Goal: Check status: Check status

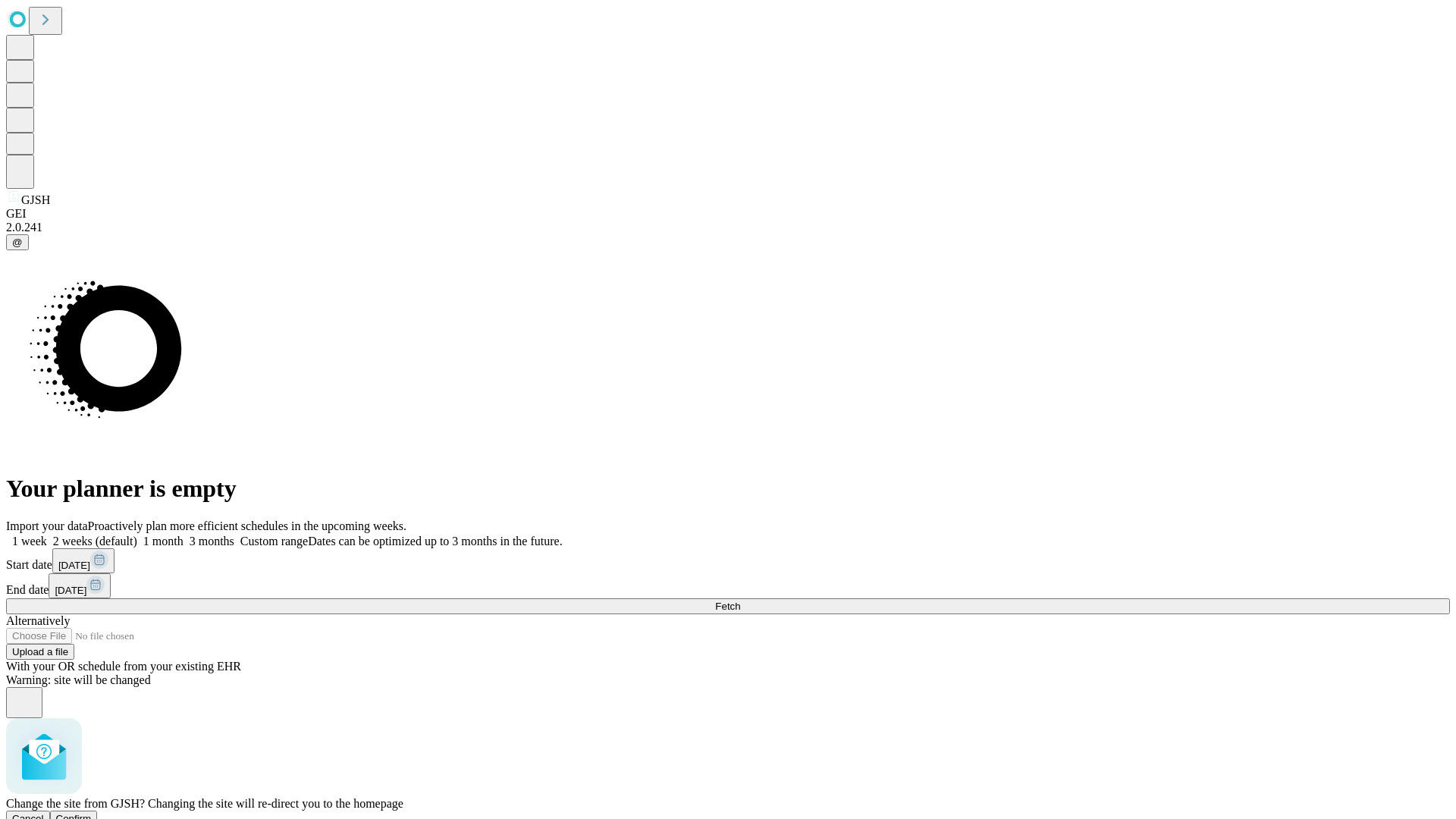
click at [92, 813] on span "Confirm" at bounding box center [74, 818] width 36 height 12
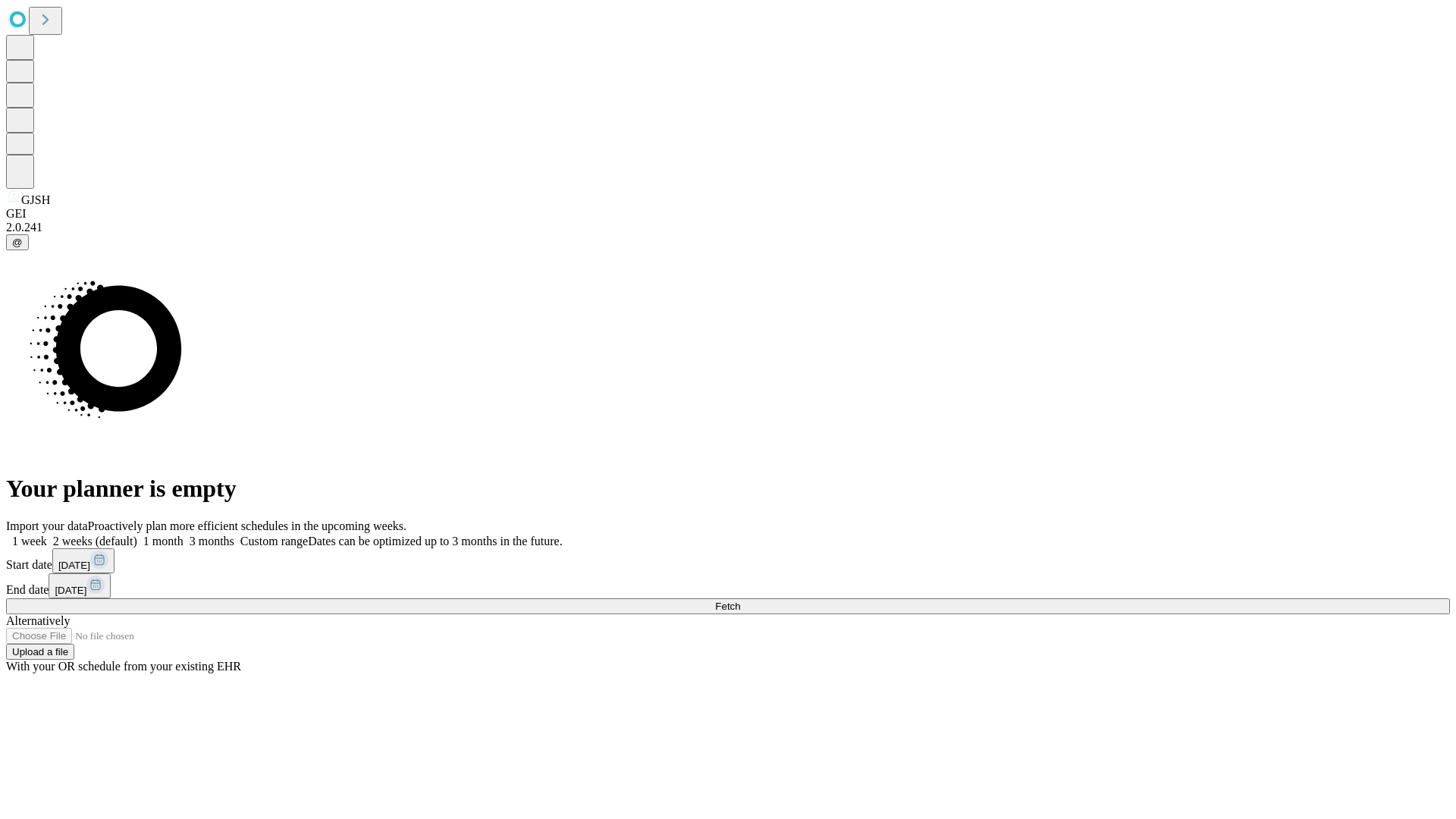
click at [47, 534] on label "1 week" at bounding box center [27, 541] width 41 height 12
click at [740, 601] on span "Fetch" at bounding box center [727, 606] width 25 height 12
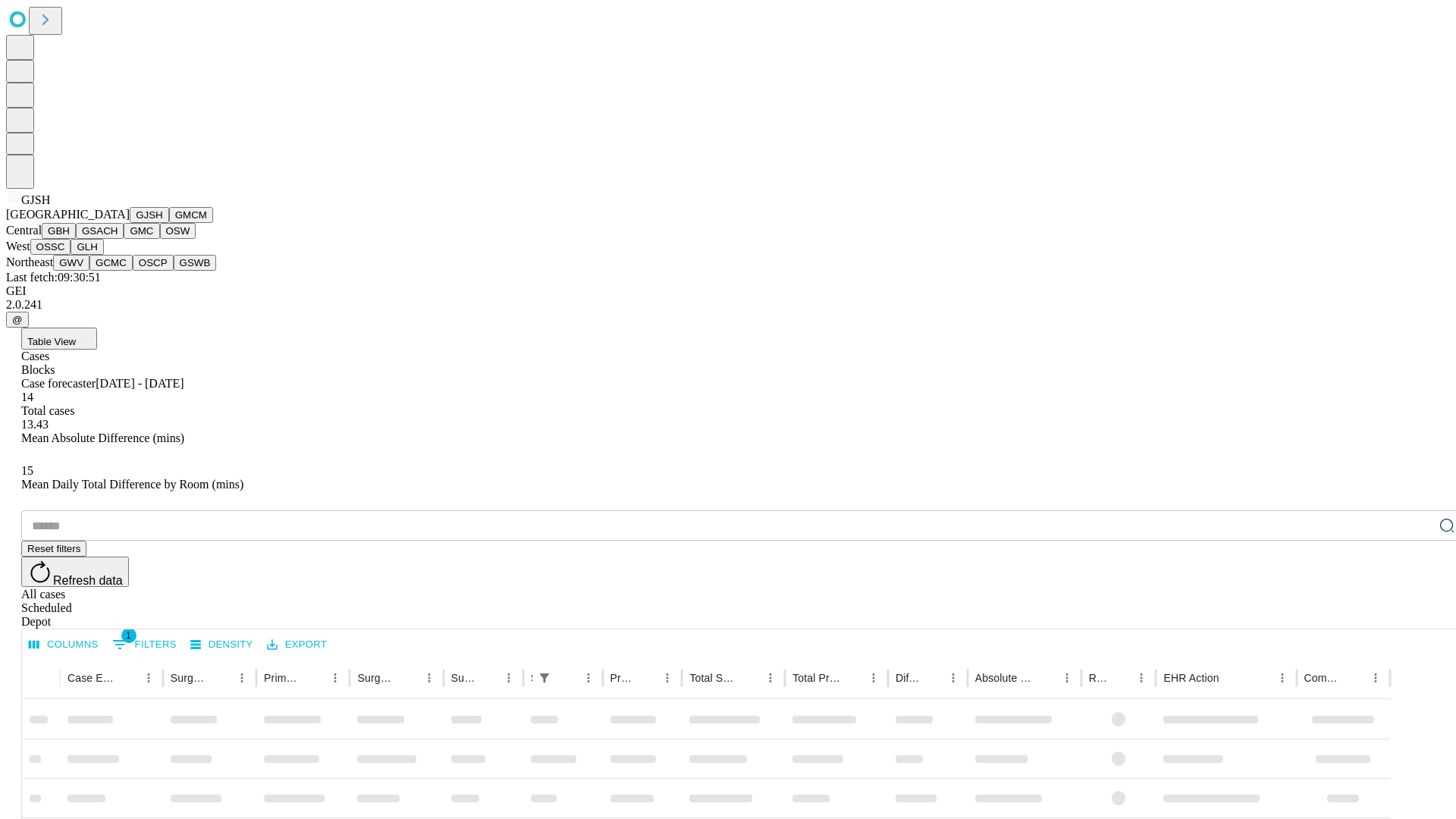
click at [169, 223] on button "GMCM" at bounding box center [190, 215] width 44 height 16
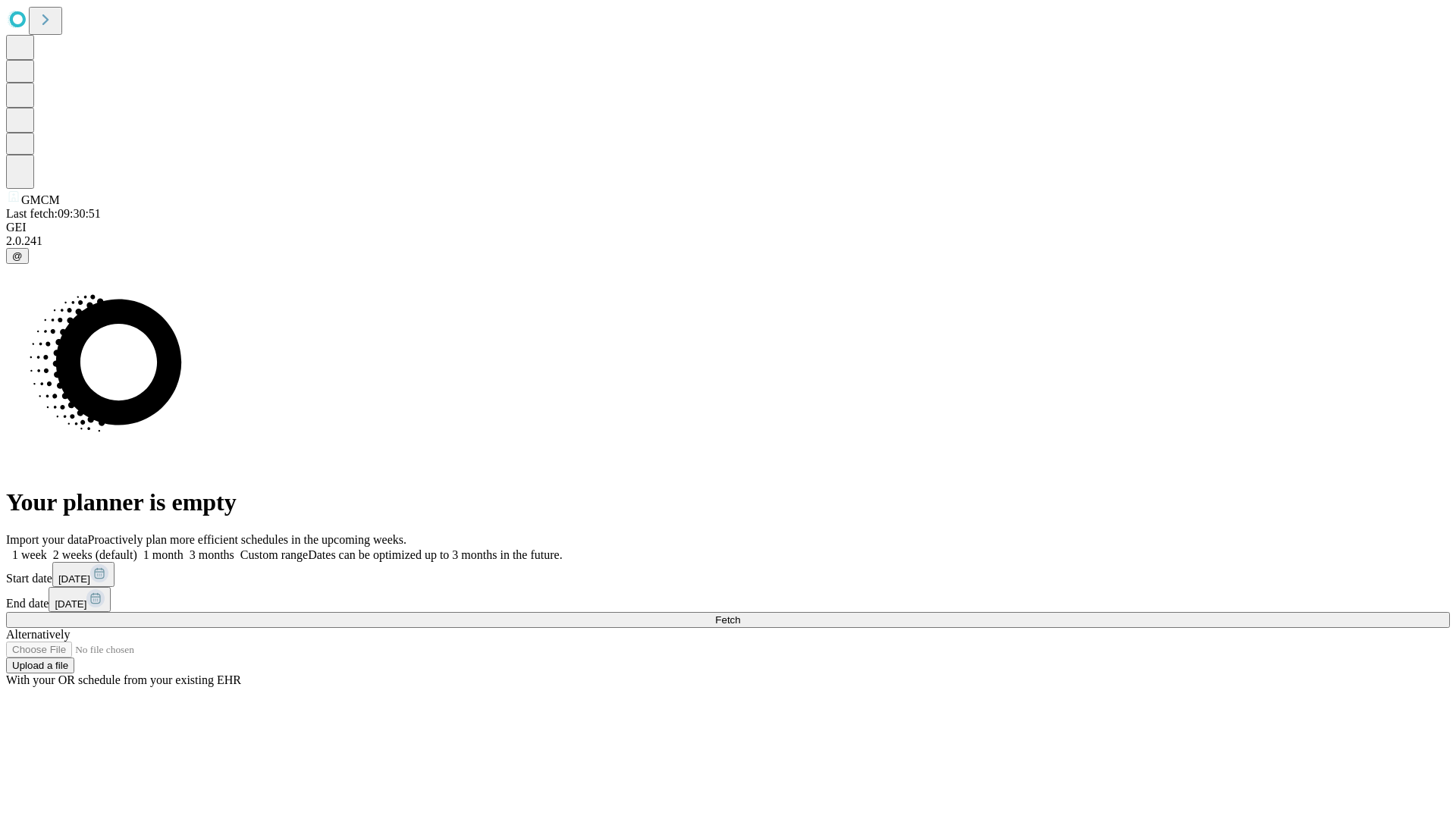
click at [47, 549] on label "1 week" at bounding box center [27, 555] width 41 height 12
click at [740, 614] on span "Fetch" at bounding box center [727, 620] width 25 height 12
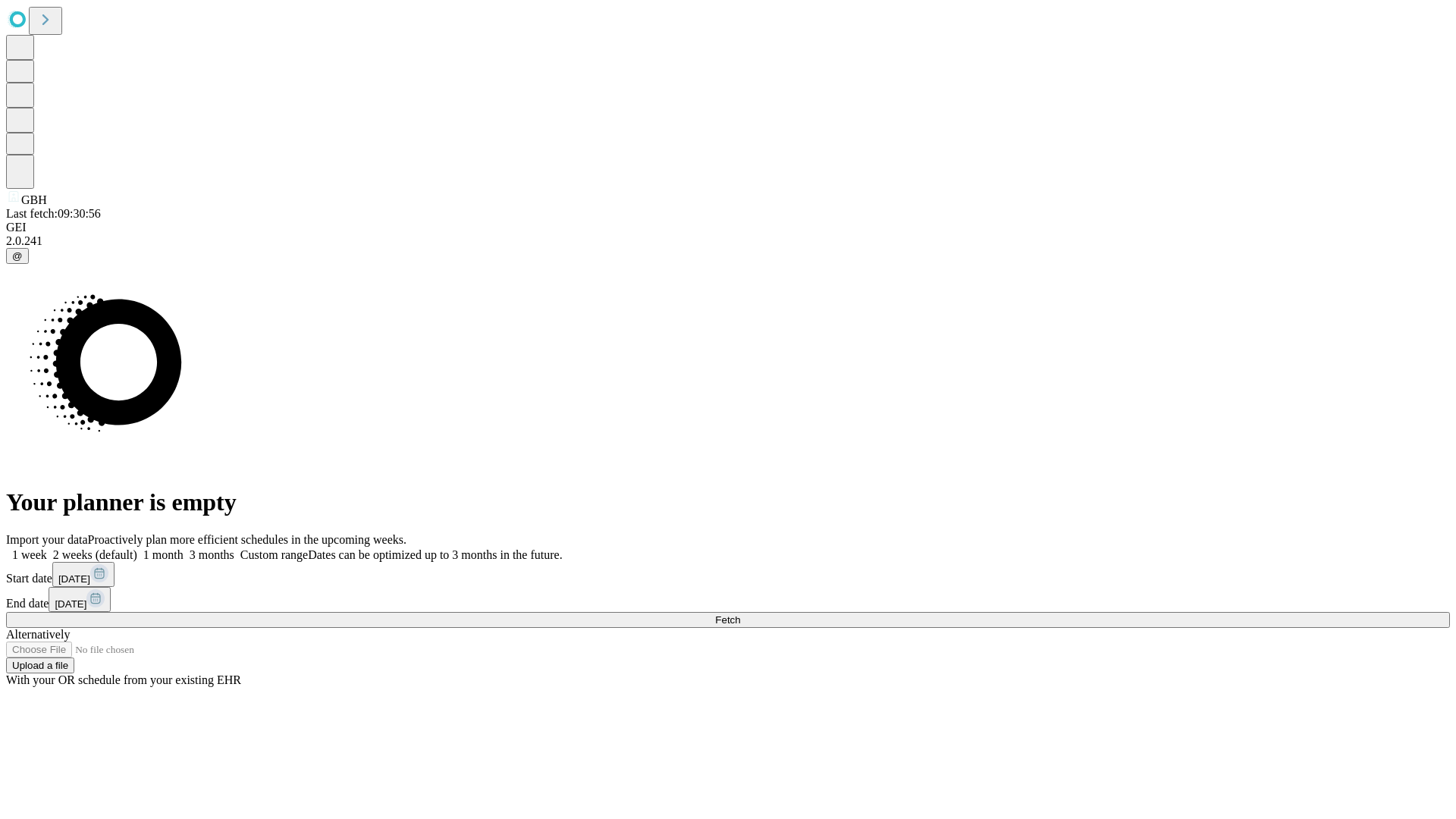
click at [47, 549] on label "1 week" at bounding box center [27, 555] width 41 height 12
click at [740, 614] on span "Fetch" at bounding box center [727, 620] width 25 height 12
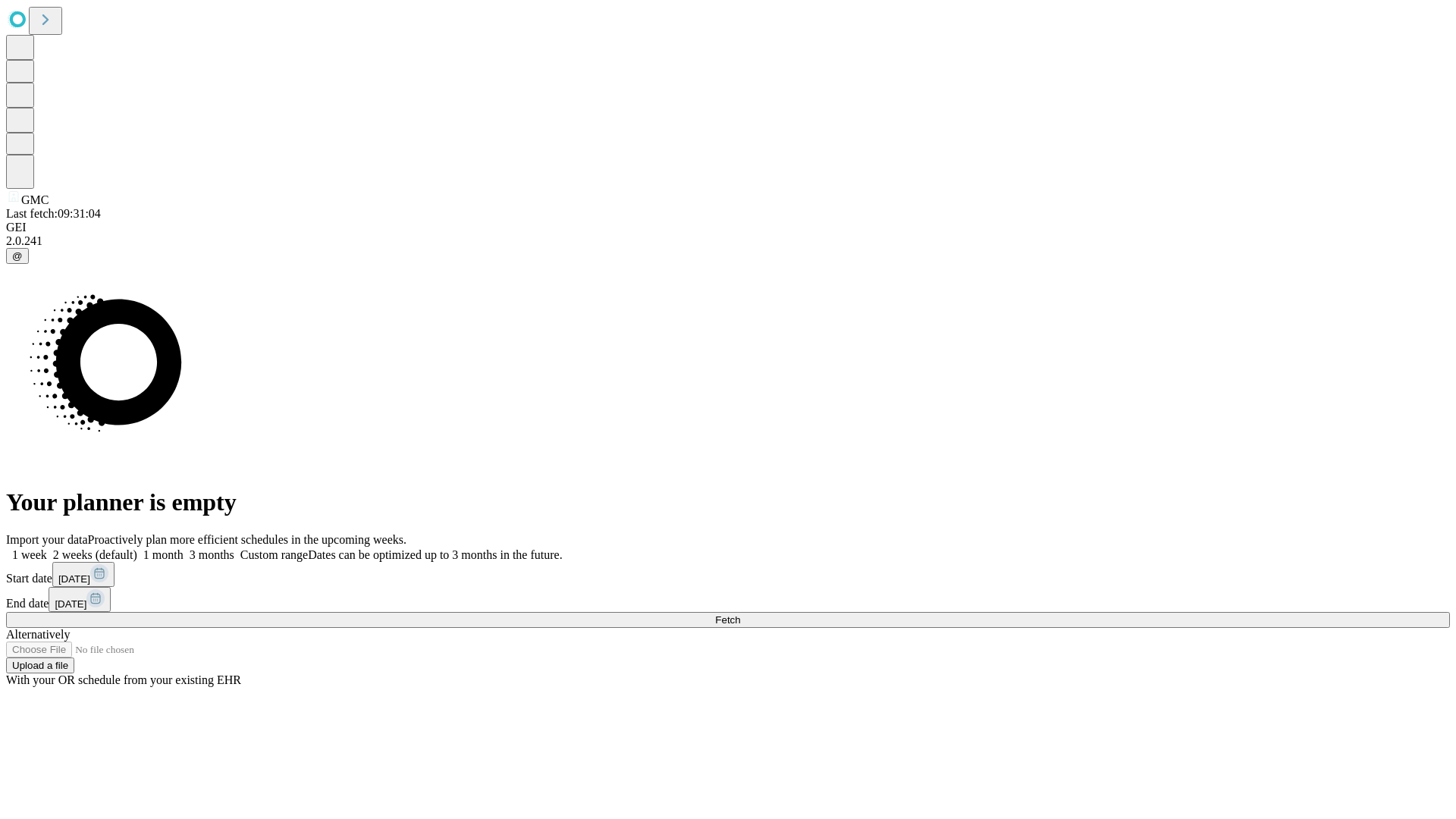
click at [47, 549] on label "1 week" at bounding box center [27, 555] width 41 height 12
click at [740, 614] on span "Fetch" at bounding box center [727, 620] width 25 height 12
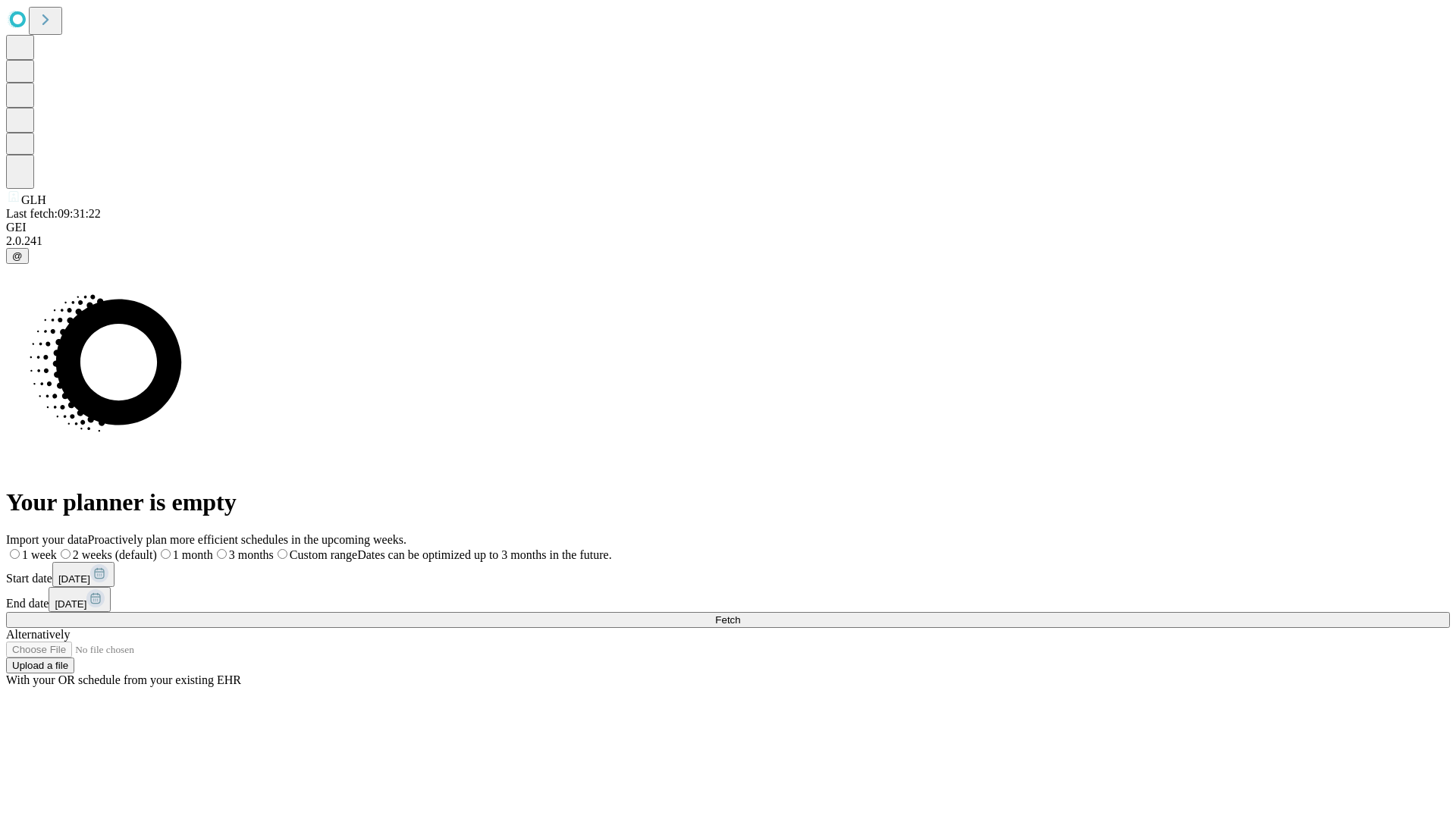
click at [740, 614] on span "Fetch" at bounding box center [727, 620] width 25 height 12
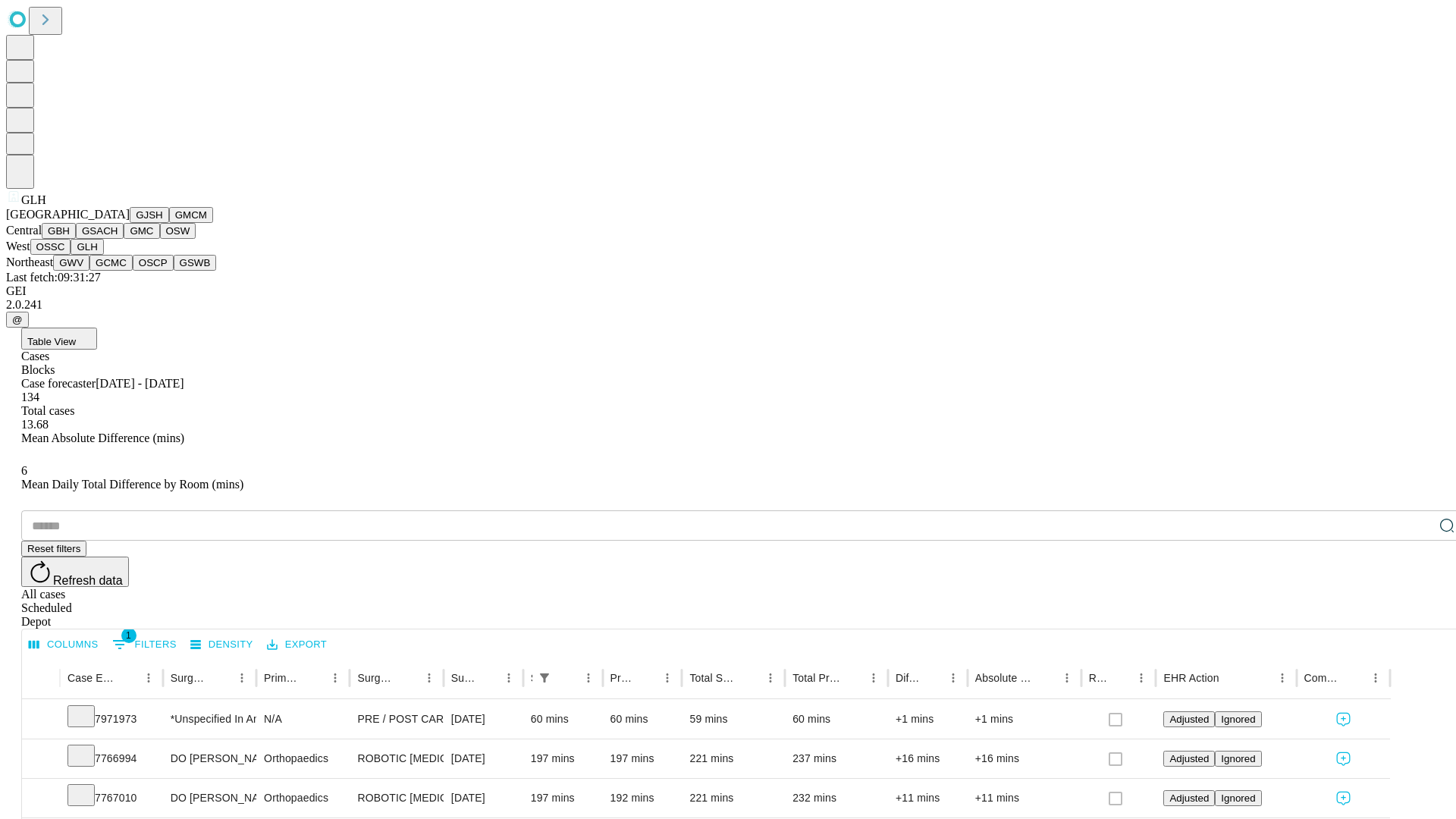
click at [90, 270] on button "GWV" at bounding box center [71, 263] width 36 height 16
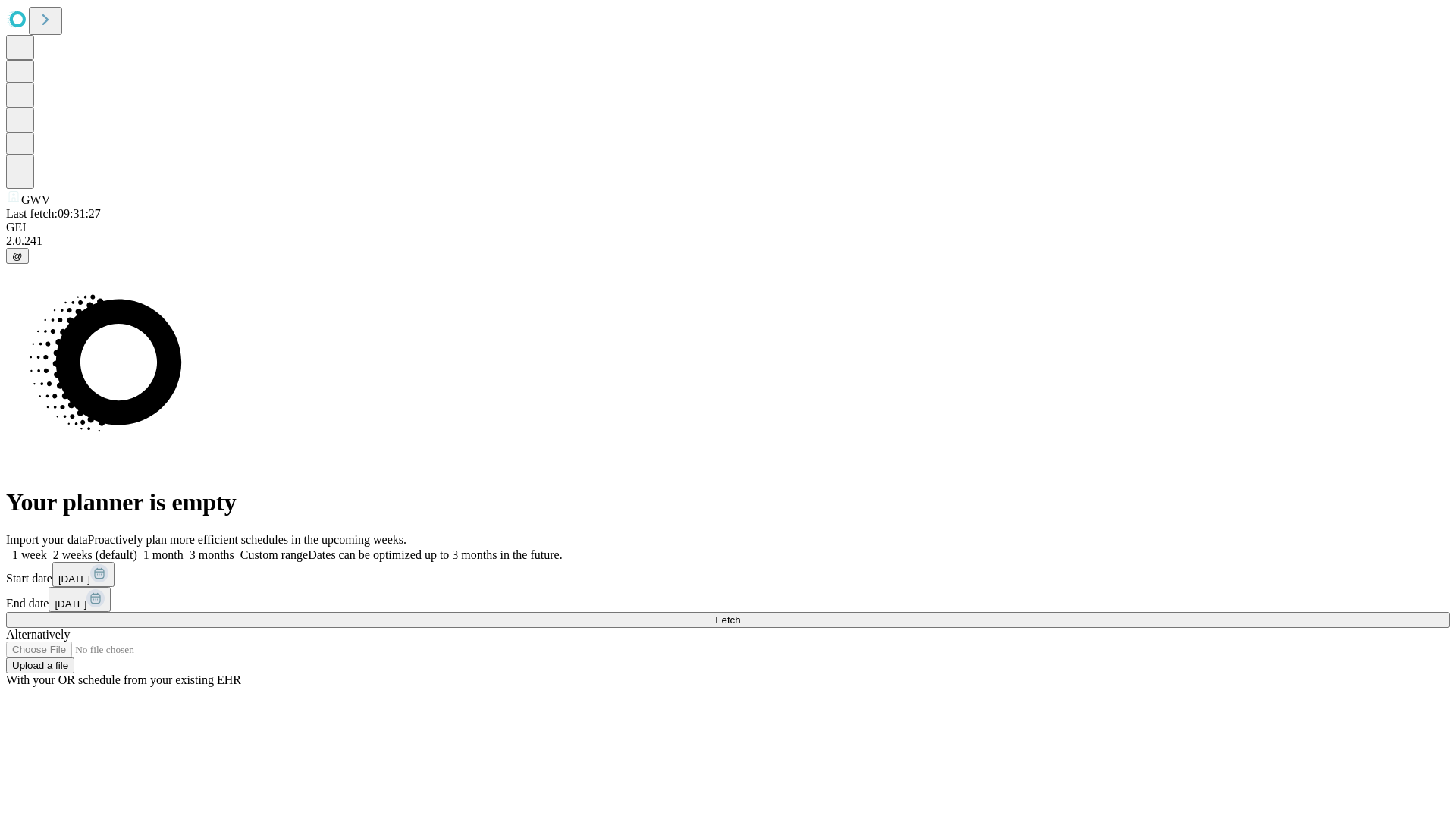
click at [47, 549] on label "1 week" at bounding box center [27, 555] width 41 height 12
click at [740, 614] on span "Fetch" at bounding box center [727, 620] width 25 height 12
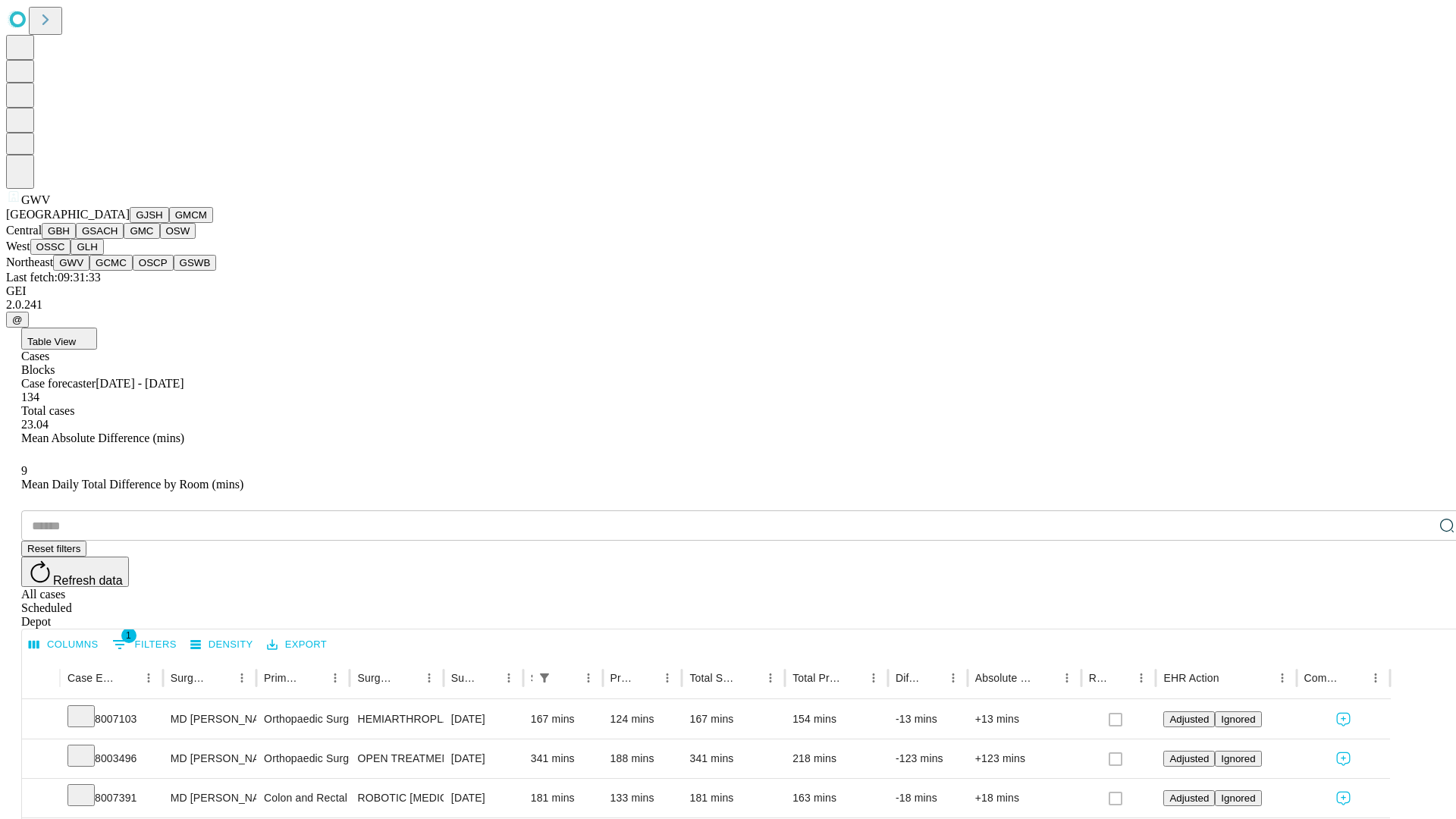
click at [117, 270] on button "GCMC" at bounding box center [111, 263] width 44 height 16
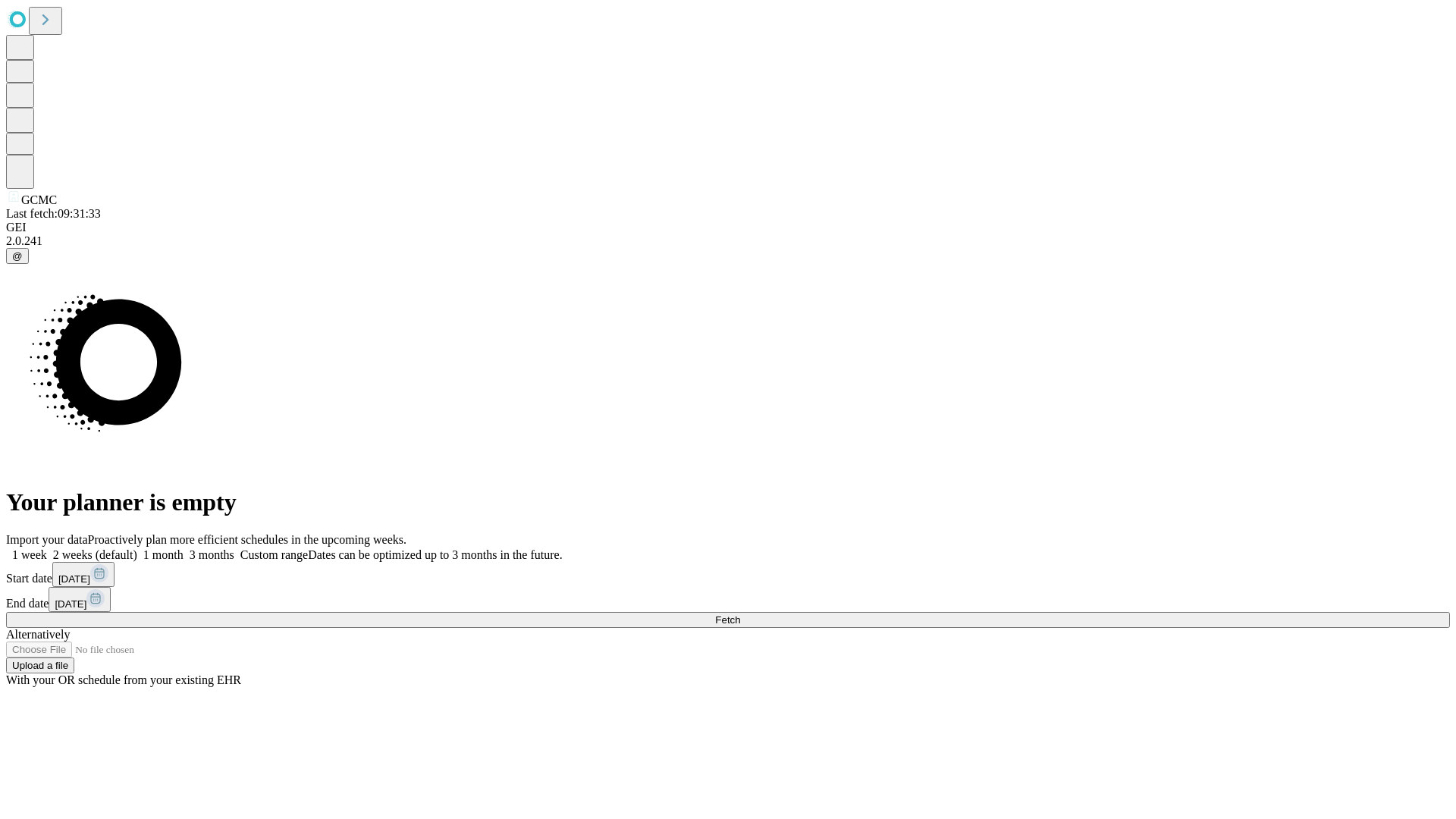
click at [740, 614] on span "Fetch" at bounding box center [727, 620] width 25 height 12
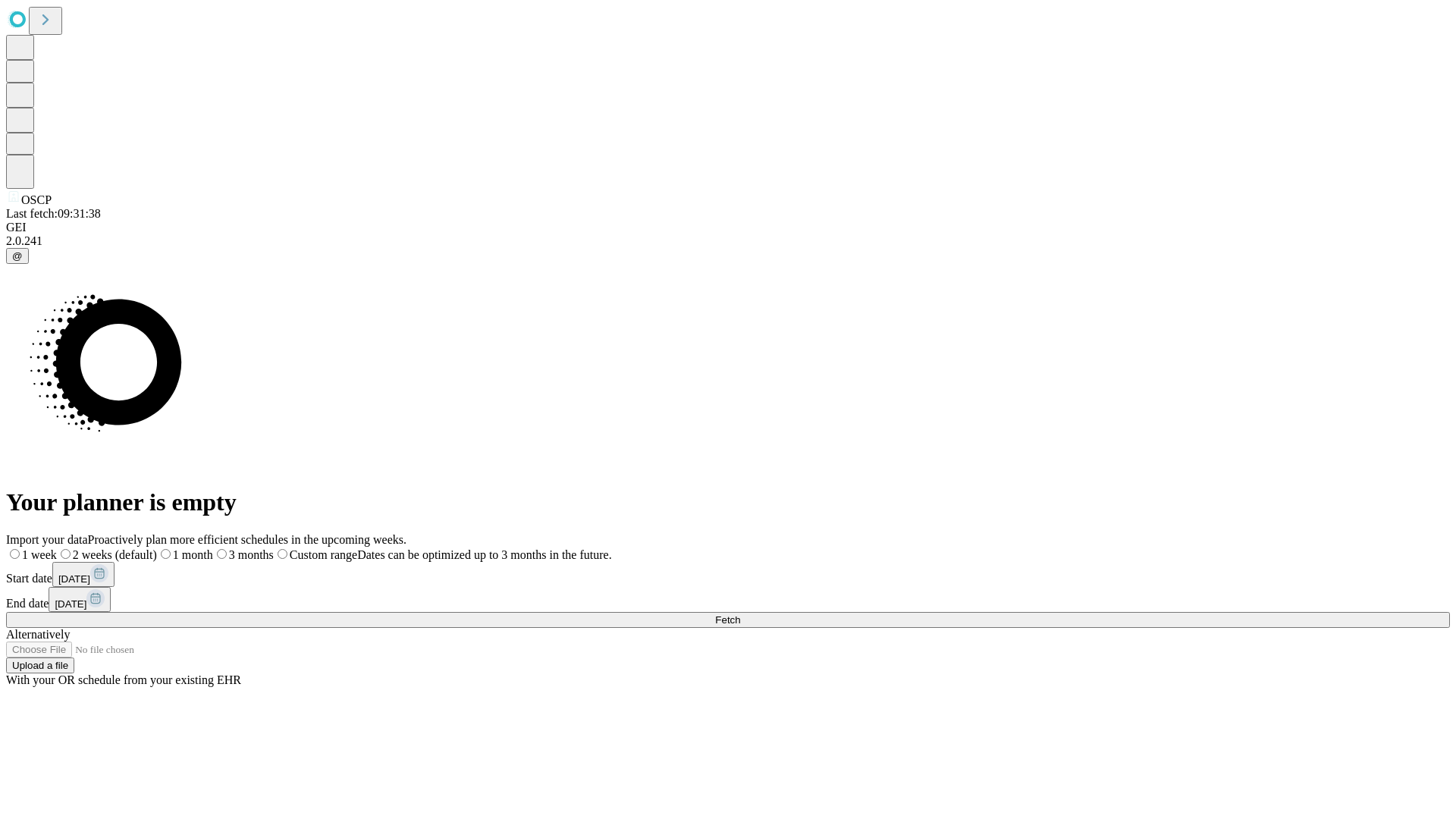
click at [740, 614] on span "Fetch" at bounding box center [727, 620] width 25 height 12
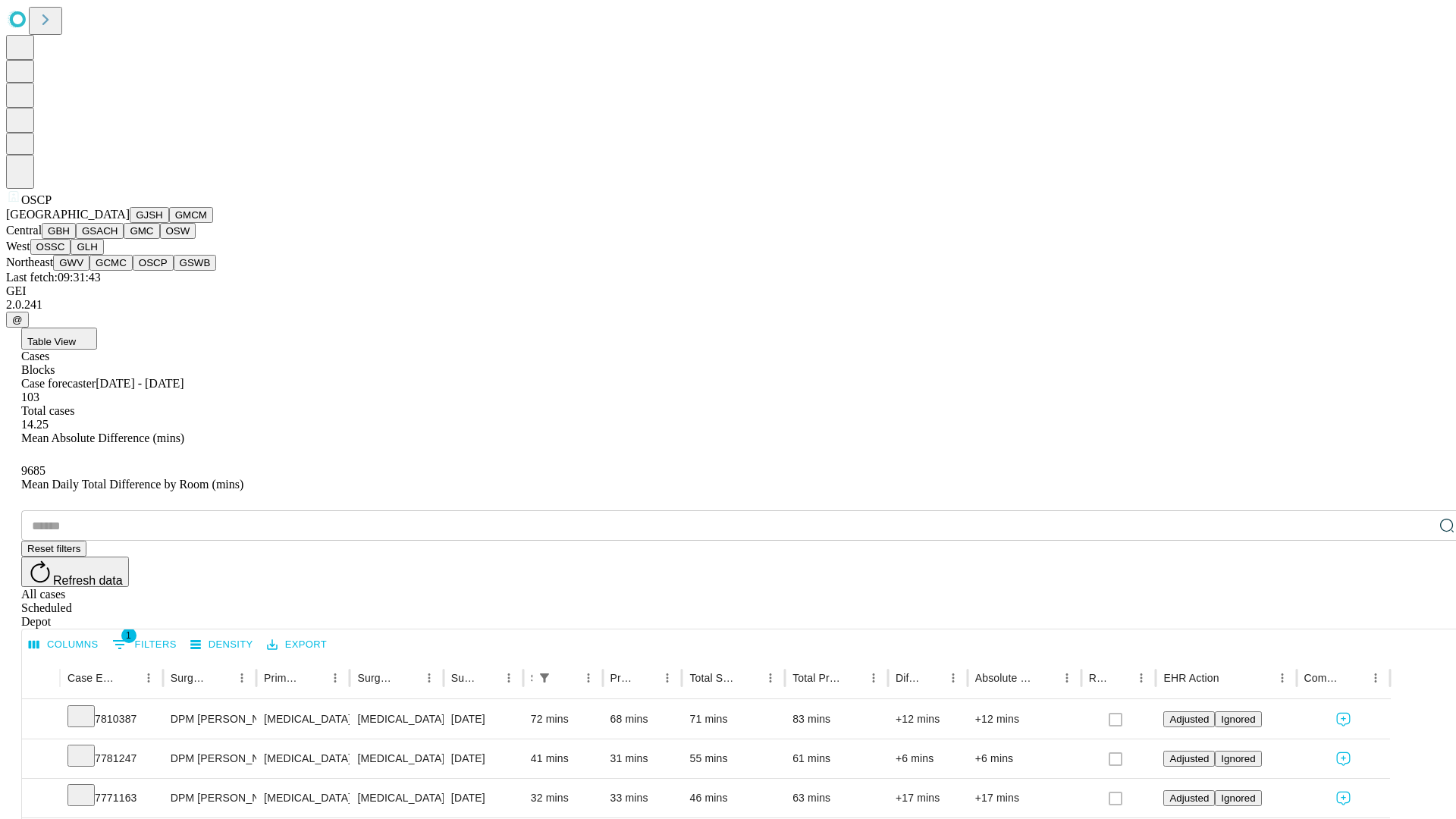
click at [173, 270] on button "GSWB" at bounding box center [195, 263] width 44 height 16
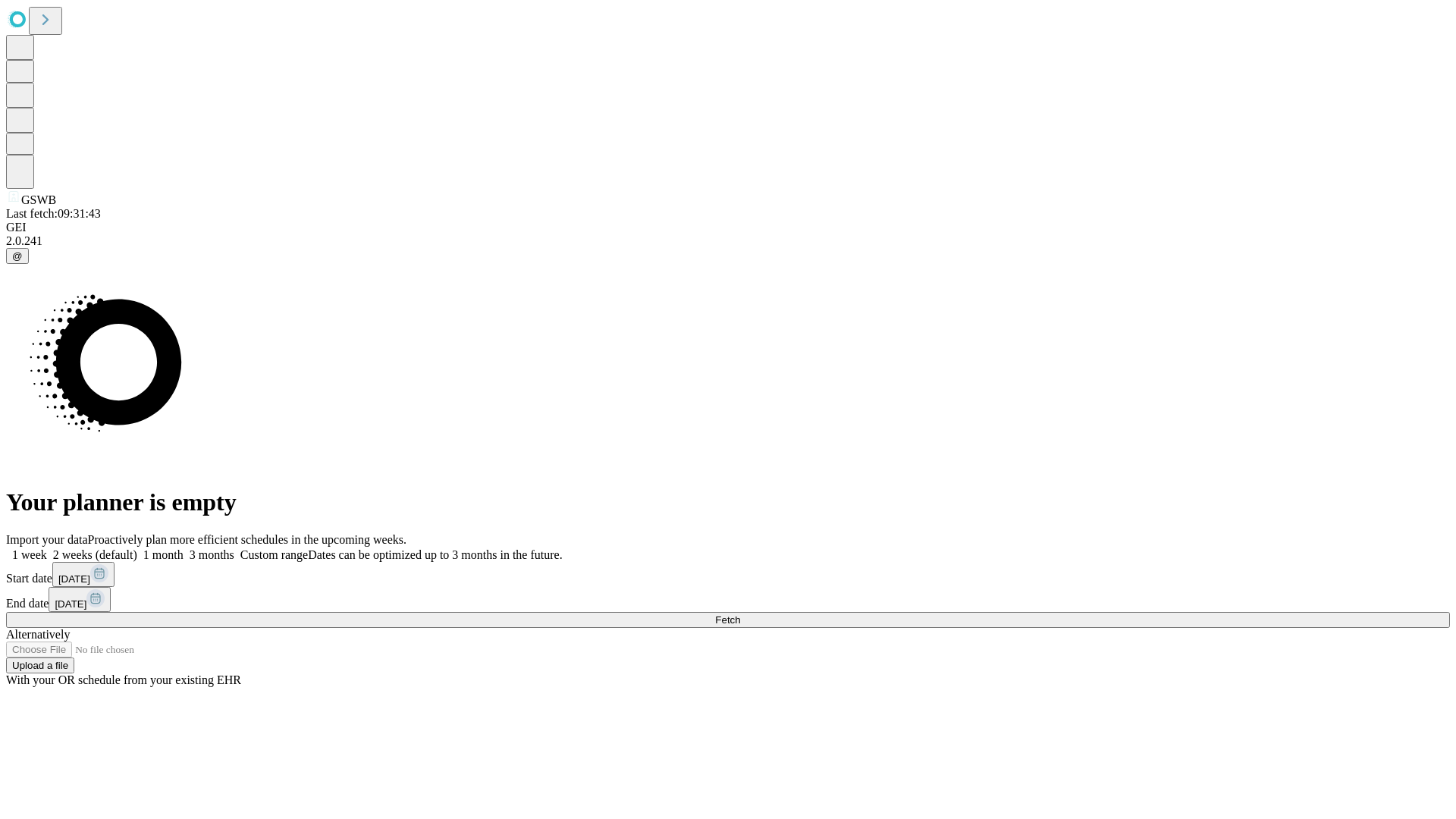
click at [47, 549] on label "1 week" at bounding box center [27, 555] width 41 height 12
click at [740, 614] on span "Fetch" at bounding box center [727, 620] width 25 height 12
